Goal: Task Accomplishment & Management: Manage account settings

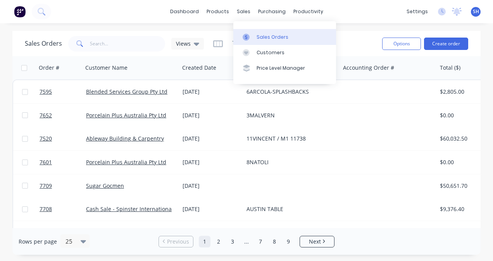
click at [275, 36] on div "Sales Orders" at bounding box center [272, 37] width 32 height 7
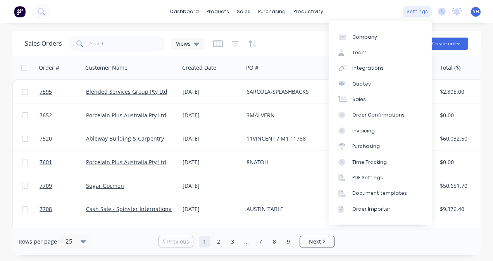
click at [416, 13] on div "settings" at bounding box center [416, 12] width 29 height 12
click at [355, 67] on div "Integrations" at bounding box center [367, 68] width 31 height 7
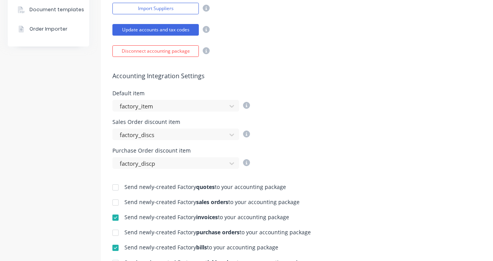
scroll to position [271, 0]
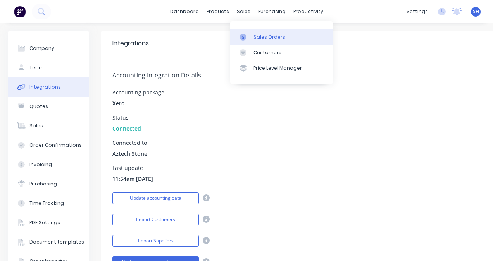
click at [272, 42] on link "Sales Orders" at bounding box center [281, 36] width 103 height 15
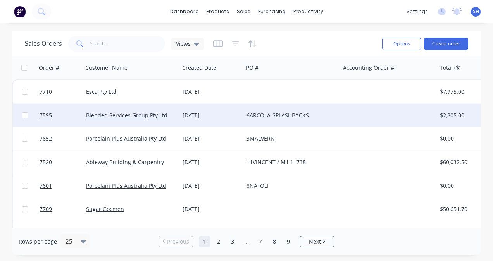
click at [289, 120] on div "6ARCOLA-SPLASHBACKS" at bounding box center [291, 115] width 96 height 23
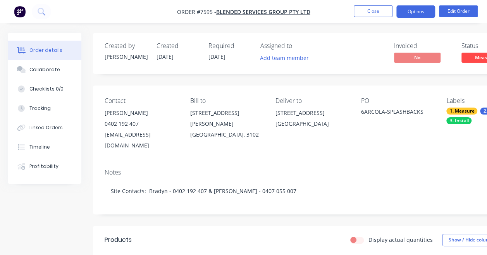
click at [412, 17] on button "Options" at bounding box center [415, 11] width 39 height 12
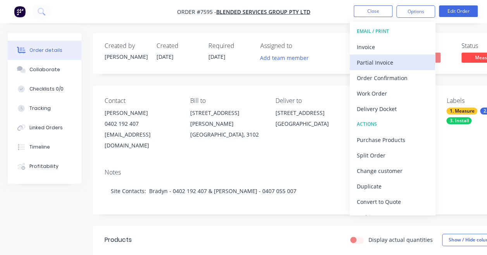
click at [394, 61] on div "Partial Invoice" at bounding box center [392, 62] width 71 height 11
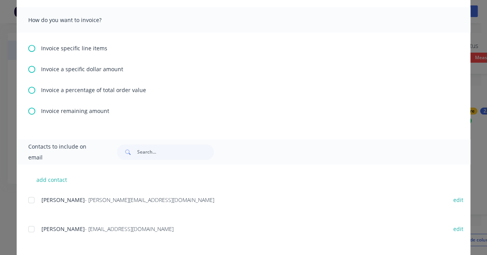
scroll to position [232, 0]
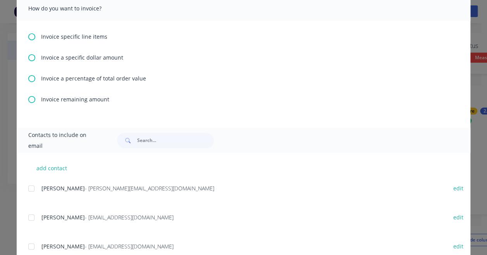
click at [93, 79] on span "Invoice a percentage of total order value" at bounding box center [93, 78] width 105 height 8
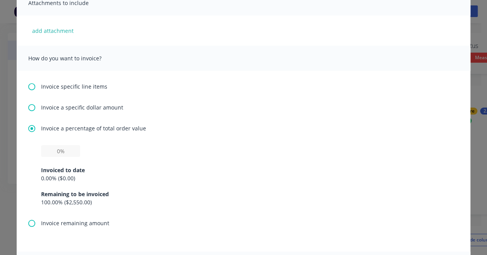
scroll to position [194, 0]
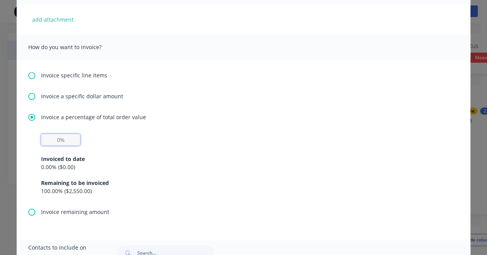
click at [64, 141] on input "text" at bounding box center [60, 140] width 39 height 12
type input "50%"
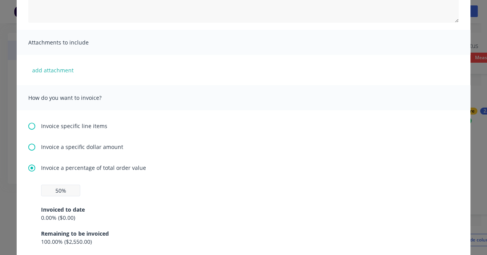
scroll to position [155, 0]
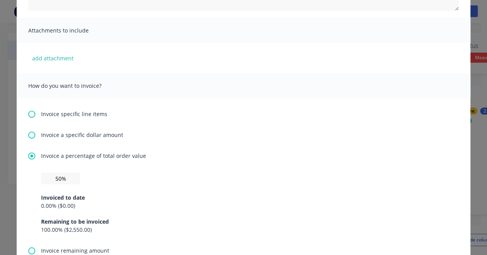
click at [125, 192] on div "Invoiced to date 0.00 % ( $0.00 ) Remaining to be invoiced 100.00 % ( $2,550.00…" at bounding box center [243, 209] width 405 height 50
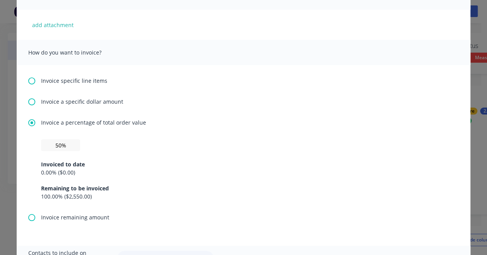
scroll to position [116, 0]
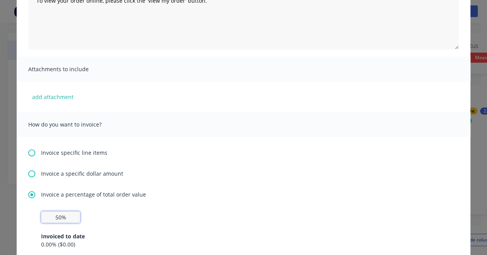
click at [57, 218] on input "50%" at bounding box center [60, 217] width 39 height 12
click at [79, 230] on div "Invoiced to date 0.00 % ( $0.00 ) Remaining to be invoiced 100.00 % ( $2,550.00…" at bounding box center [243, 248] width 405 height 50
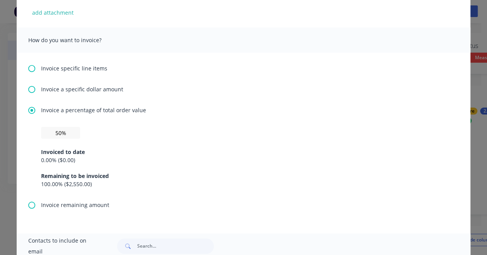
scroll to position [232, 0]
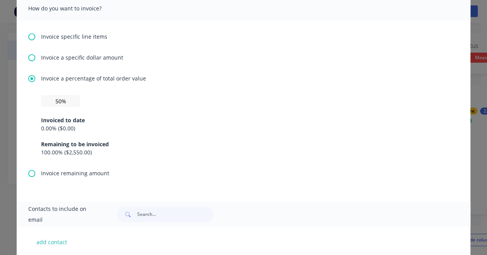
click at [61, 139] on div "Invoiced to date 0.00 % ( $0.00 ) Remaining to be invoiced 100.00 % ( $2,550.00…" at bounding box center [243, 132] width 405 height 50
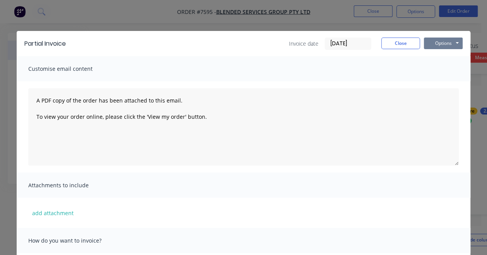
click at [430, 43] on button "Options" at bounding box center [443, 44] width 39 height 12
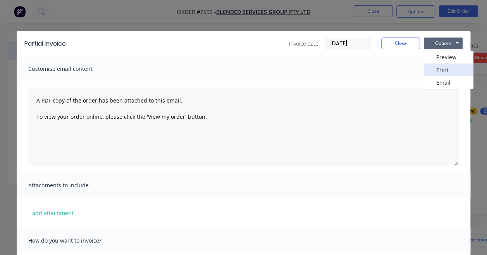
click at [438, 71] on button "Print" at bounding box center [449, 70] width 50 height 13
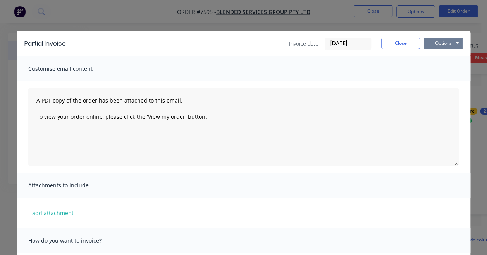
click at [449, 49] on button "Options" at bounding box center [443, 44] width 39 height 12
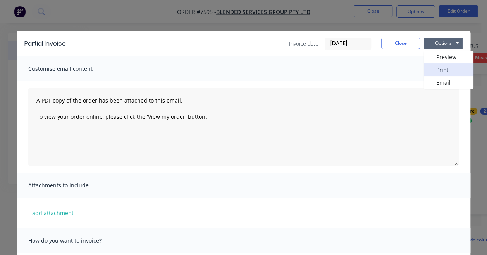
click at [441, 67] on button "Print" at bounding box center [449, 70] width 50 height 13
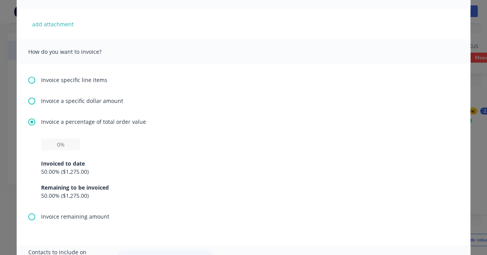
scroll to position [194, 0]
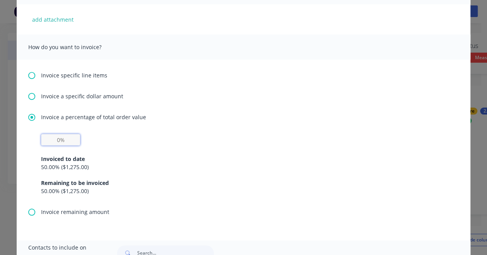
click at [58, 143] on input "text" at bounding box center [60, 140] width 39 height 12
type input "50%"
click at [252, 165] on div "50.00 % ( $1,275.00 )" at bounding box center [243, 167] width 405 height 8
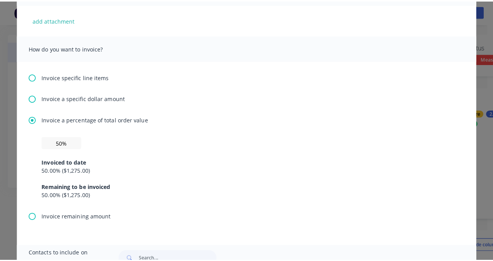
scroll to position [0, 0]
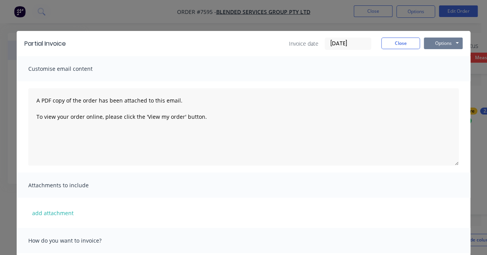
click at [437, 46] on button "Options" at bounding box center [443, 44] width 39 height 12
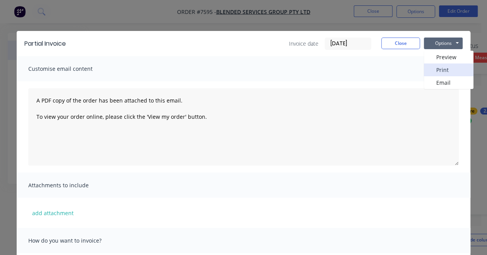
click at [436, 68] on button "Print" at bounding box center [449, 70] width 50 height 13
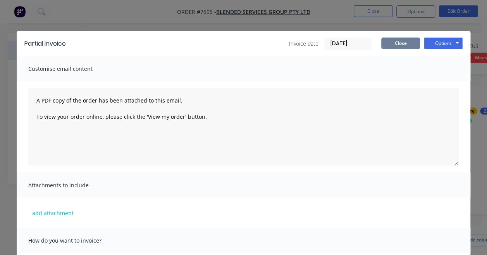
click at [387, 43] on button "Close" at bounding box center [400, 44] width 39 height 12
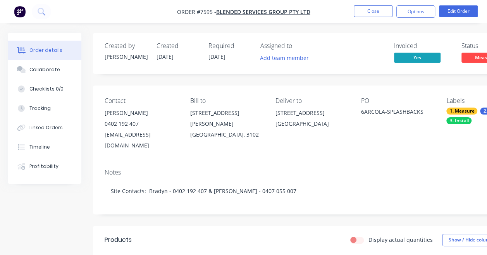
drag, startPoint x: 145, startPoint y: 114, endPoint x: 101, endPoint y: 112, distance: 44.2
click at [101, 112] on div "Contact Bradyn Taglieri 0402 192 407 btaglieri@blendedservices.com.au Bill to 3…" at bounding box center [312, 124] width 438 height 77
copy div "Bradyn Taglieri"
drag, startPoint x: 189, startPoint y: 136, endPoint x: 169, endPoint y: 136, distance: 20.1
click at [169, 136] on div "btaglieri@blendedservices.com.au" at bounding box center [141, 140] width 73 height 22
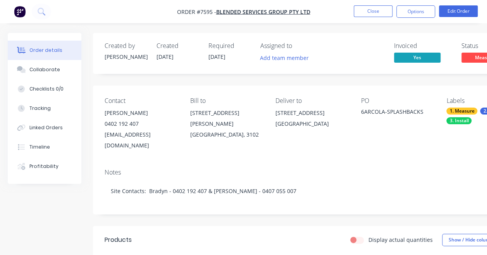
drag, startPoint x: 169, startPoint y: 136, endPoint x: 187, endPoint y: 142, distance: 19.4
click at [187, 142] on div "Contact Bradyn Taglieri 0402 192 407 btaglieri@blendedservices.com.au Bill to 3…" at bounding box center [312, 124] width 438 height 77
drag, startPoint x: 193, startPoint y: 138, endPoint x: 101, endPoint y: 139, distance: 92.6
click at [101, 139] on div "Contact Bradyn Taglieri 0402 192 407 btaglieri@blendedservices.com.au Bill to 3…" at bounding box center [312, 124] width 438 height 77
copy div "btaglieri@blendedservices.com.au"
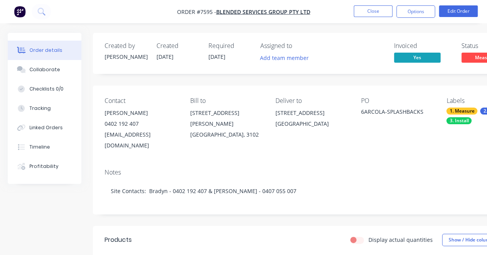
drag, startPoint x: 240, startPoint y: 43, endPoint x: 245, endPoint y: 35, distance: 9.2
click at [245, 35] on div "Created by Warrick Created 04/09/25 Required 23/09/25 Assigned to Add team memb…" at bounding box center [312, 53] width 438 height 41
drag, startPoint x: 143, startPoint y: 124, endPoint x: 102, endPoint y: 127, distance: 40.3
click at [102, 127] on div "Contact Bradyn Taglieri 0402 192 407 btaglieri@blendedservices.com.au Bill to 3…" at bounding box center [312, 124] width 438 height 77
copy div "0402 192 407"
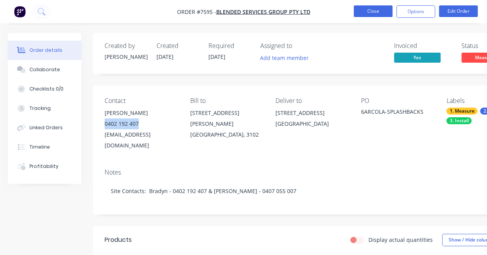
click at [376, 10] on button "Close" at bounding box center [373, 11] width 39 height 12
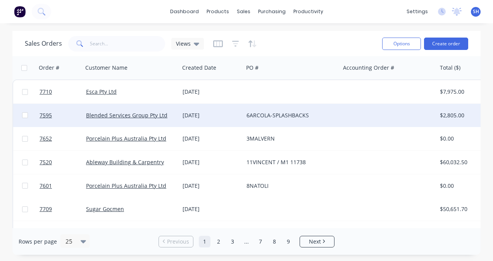
click at [337, 119] on div "6ARCOLA-SPLASHBACKS" at bounding box center [291, 115] width 96 height 23
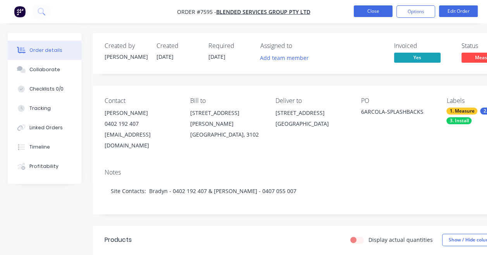
click at [376, 14] on button "Close" at bounding box center [373, 11] width 39 height 12
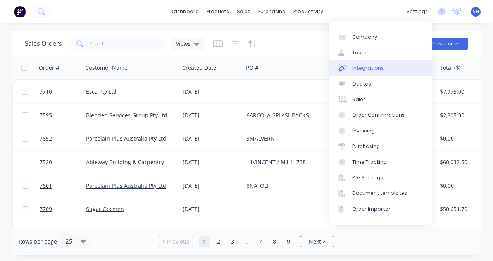
click at [387, 66] on link "Integrations" at bounding box center [380, 67] width 103 height 15
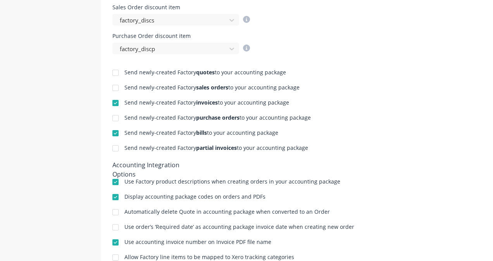
scroll to position [349, 0]
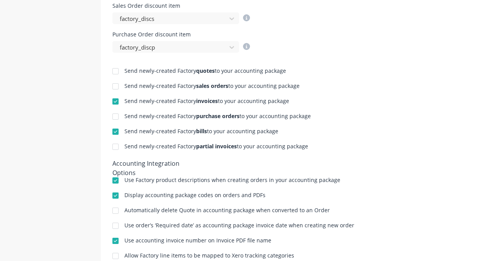
click at [118, 101] on div at bounding box center [115, 101] width 15 height 15
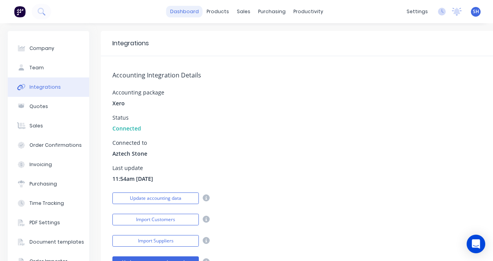
click at [185, 13] on link "dashboard" at bounding box center [184, 12] width 36 height 12
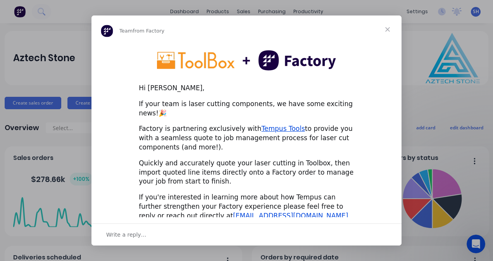
click at [384, 29] on span "Close" at bounding box center [387, 29] width 28 height 28
